Goal: Task Accomplishment & Management: Manage account settings

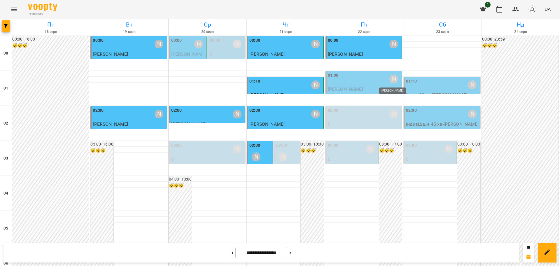
click at [390, 79] on div "[PERSON_NAME]" at bounding box center [394, 79] width 9 height 9
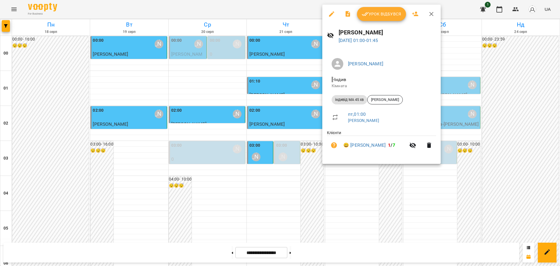
click at [395, 14] on span "Урок відбувся" at bounding box center [382, 14] width 40 height 7
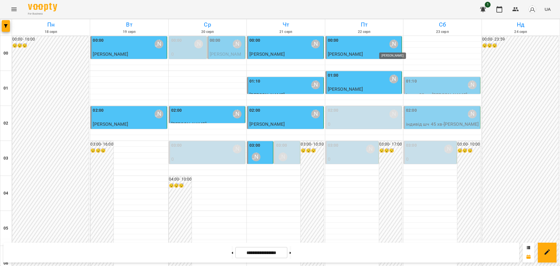
click at [391, 45] on div "[PERSON_NAME]" at bounding box center [394, 44] width 9 height 9
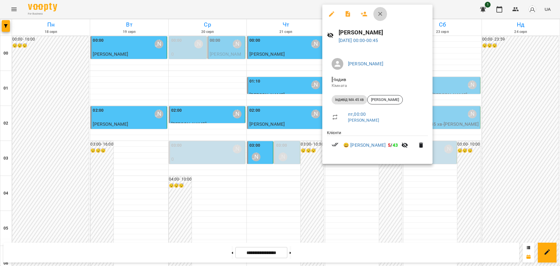
click at [379, 14] on icon "button" at bounding box center [380, 14] width 7 height 7
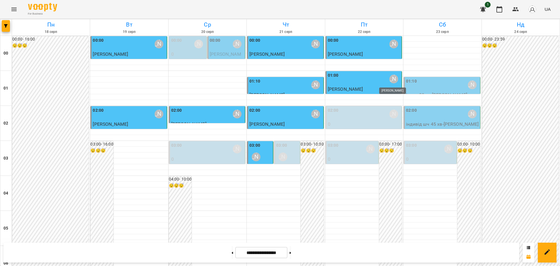
click at [390, 79] on div "[PERSON_NAME]" at bounding box center [394, 79] width 9 height 9
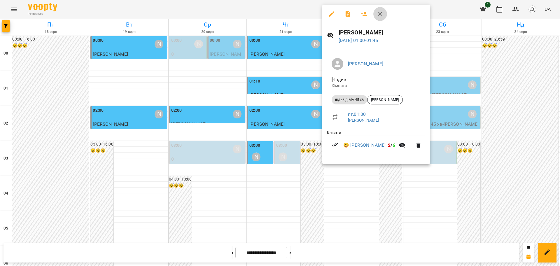
click at [380, 14] on icon "button" at bounding box center [381, 14] width 4 height 4
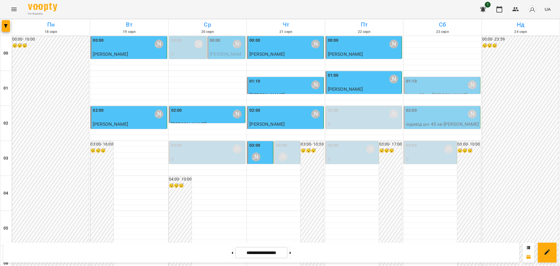
scroll to position [637, 0]
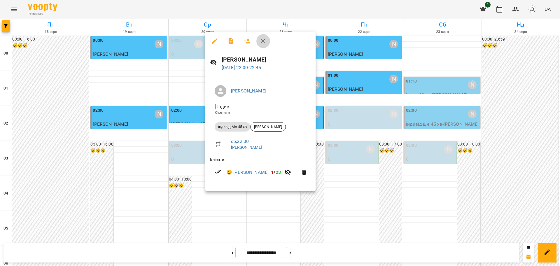
click at [264, 39] on icon "button" at bounding box center [263, 41] width 7 height 7
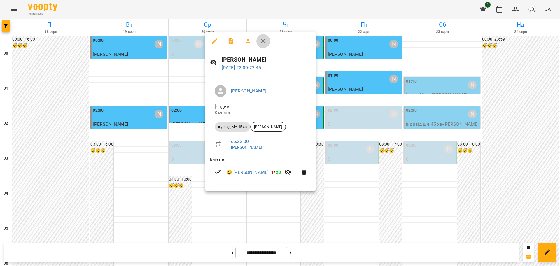
click at [265, 40] on icon "button" at bounding box center [264, 41] width 4 height 4
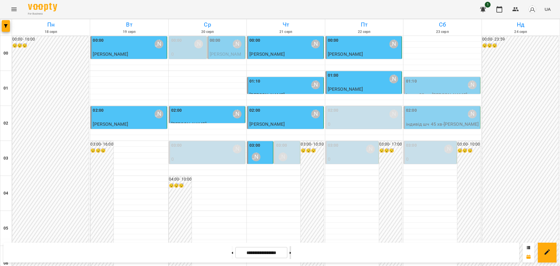
click at [291, 252] on button at bounding box center [290, 252] width 1 height 13
type input "**********"
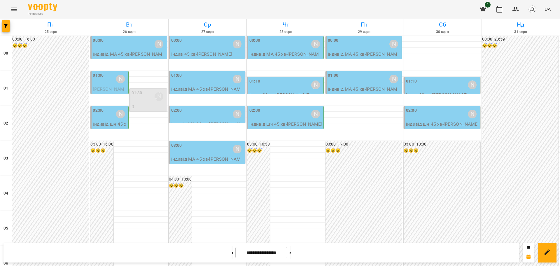
scroll to position [255, 0]
